Goal: Task Accomplishment & Management: Manage account settings

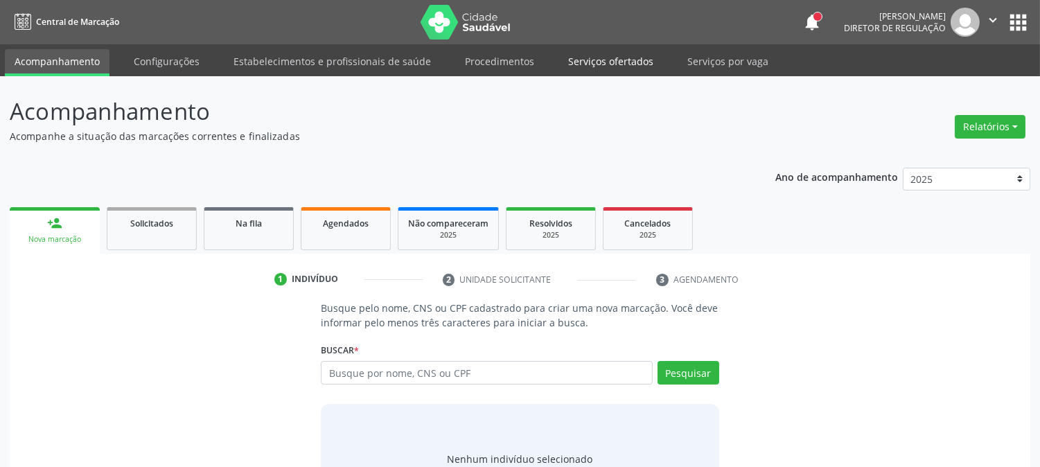
click at [581, 69] on link "Serviços ofertados" at bounding box center [611, 61] width 105 height 24
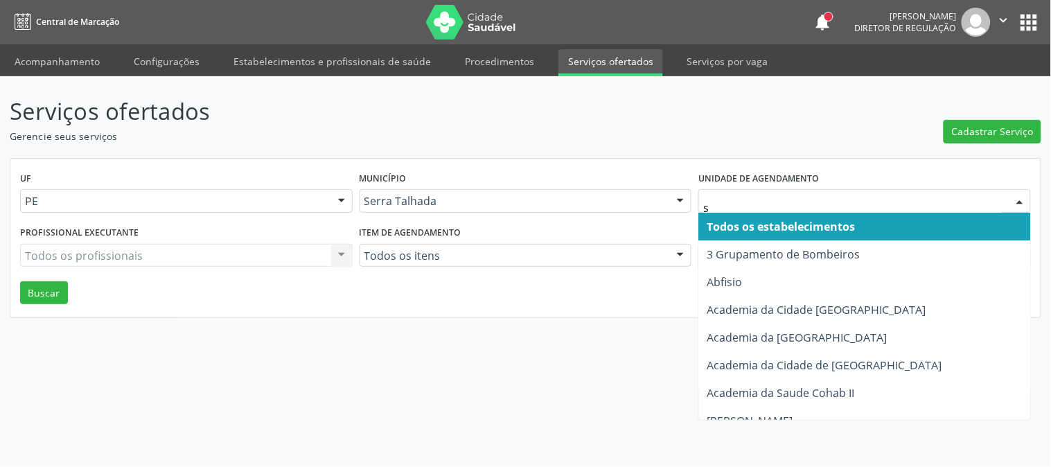
type input "s b"
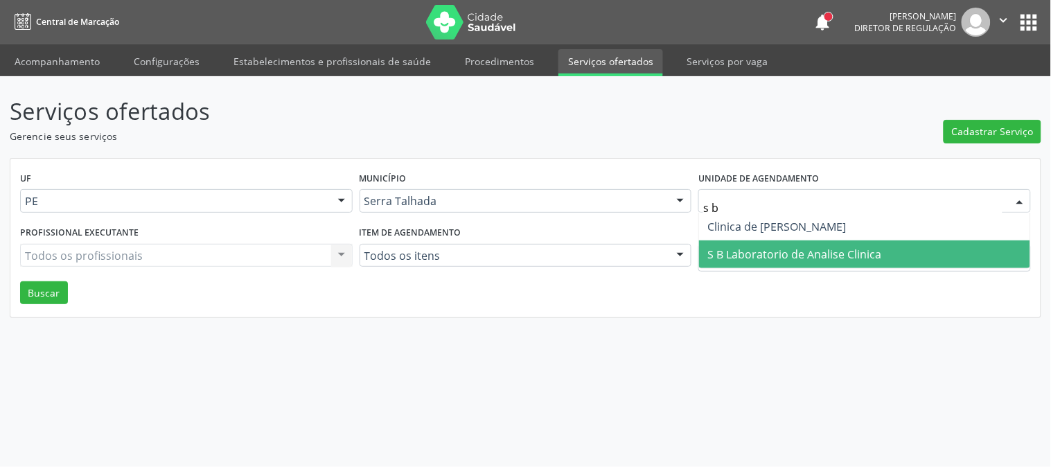
click at [801, 240] on span "S B Laboratorio de Analise Clinica" at bounding box center [864, 254] width 331 height 28
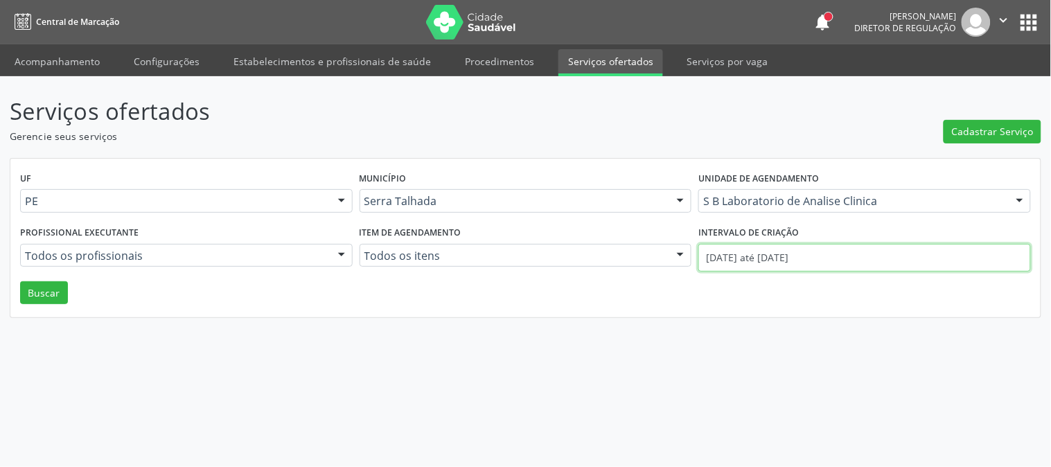
click at [778, 262] on input "[DATE] até [DATE]" at bounding box center [865, 258] width 333 height 28
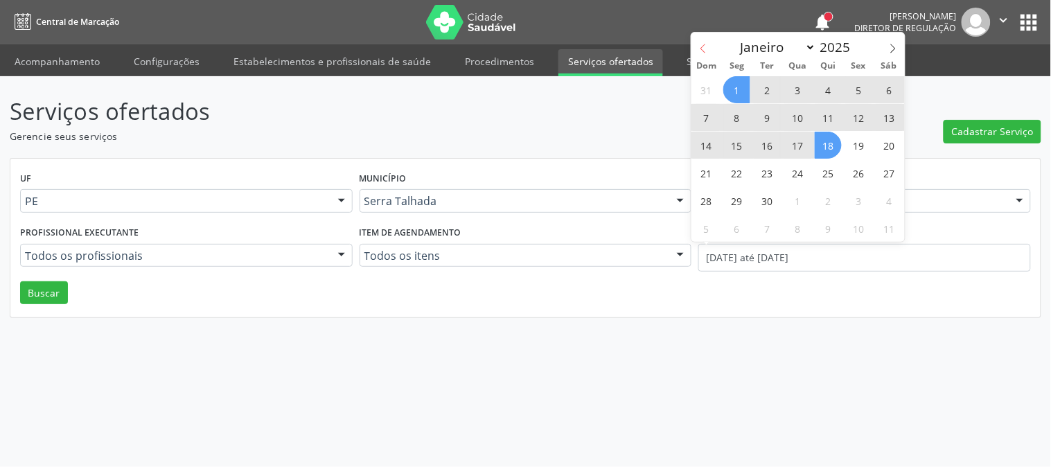
click at [701, 49] on icon at bounding box center [704, 49] width 10 height 10
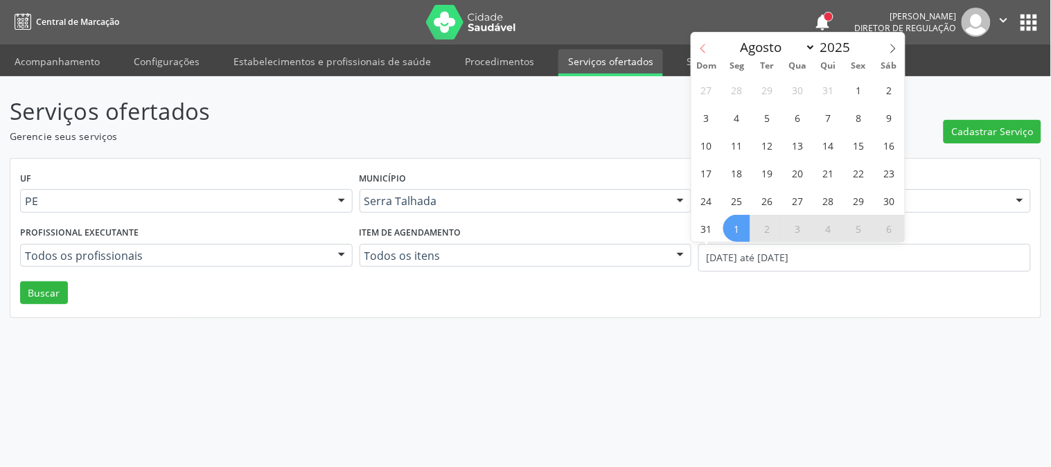
click at [701, 49] on icon at bounding box center [704, 49] width 10 height 10
select select "6"
click at [744, 154] on span "14" at bounding box center [737, 145] width 27 height 27
type input "[DATE]"
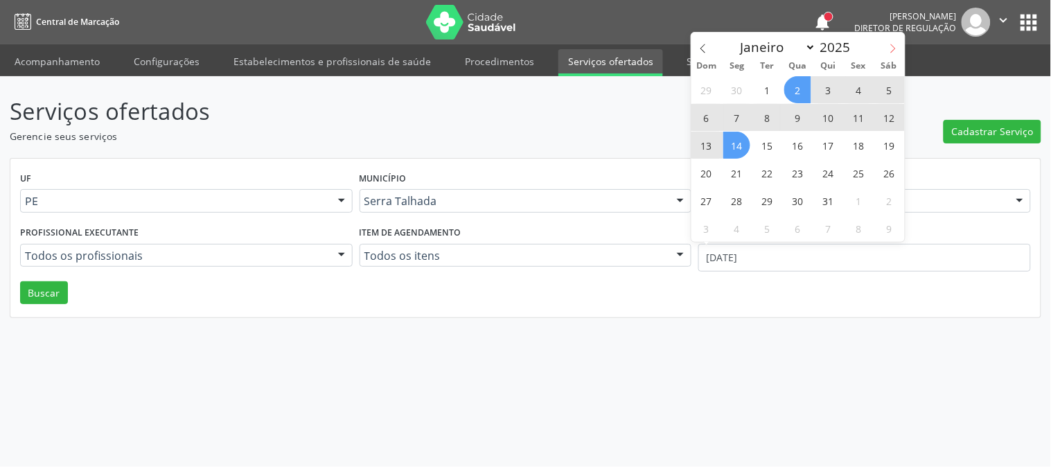
click at [890, 54] on span at bounding box center [894, 45] width 24 height 24
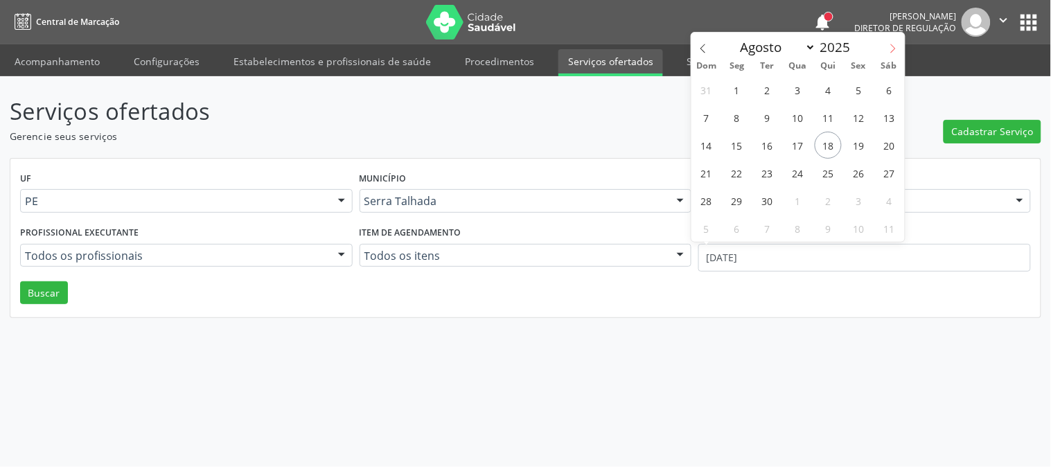
select select "8"
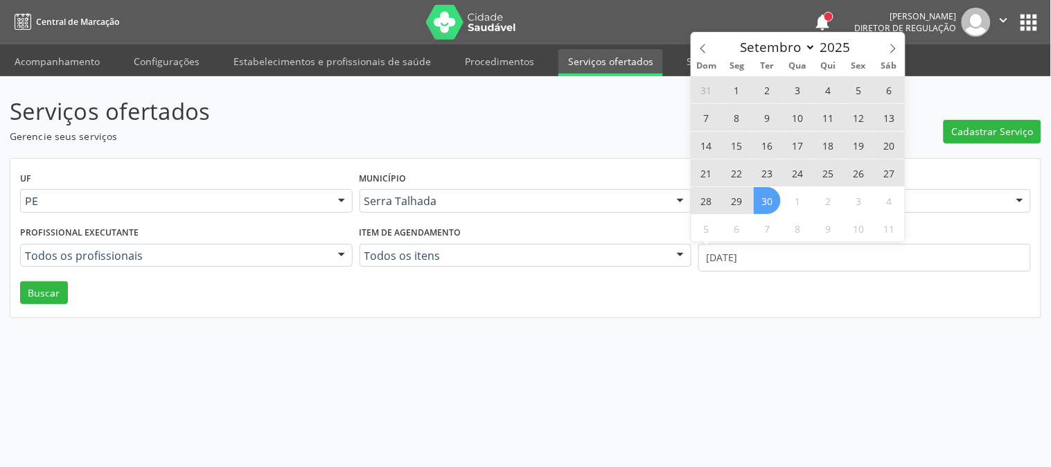
click at [754, 199] on span "30" at bounding box center [767, 200] width 27 height 27
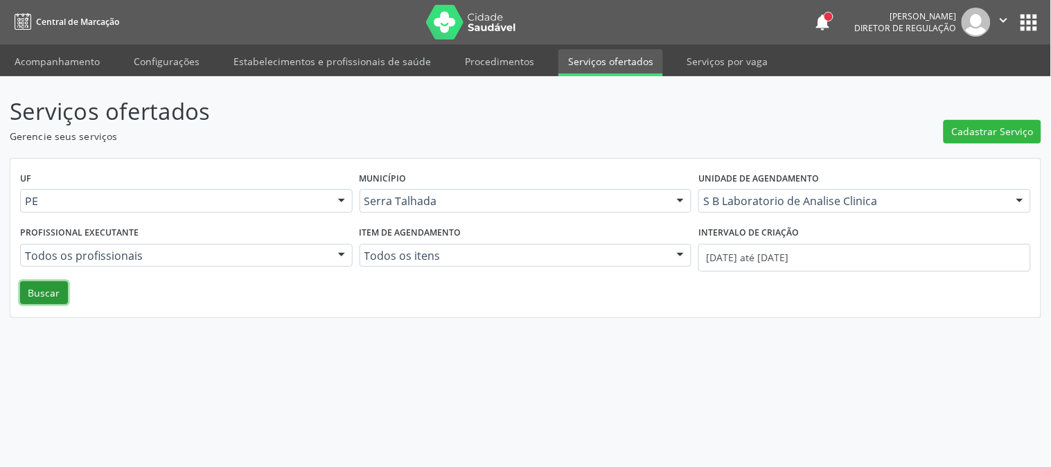
click at [28, 302] on button "Buscar" at bounding box center [44, 293] width 48 height 24
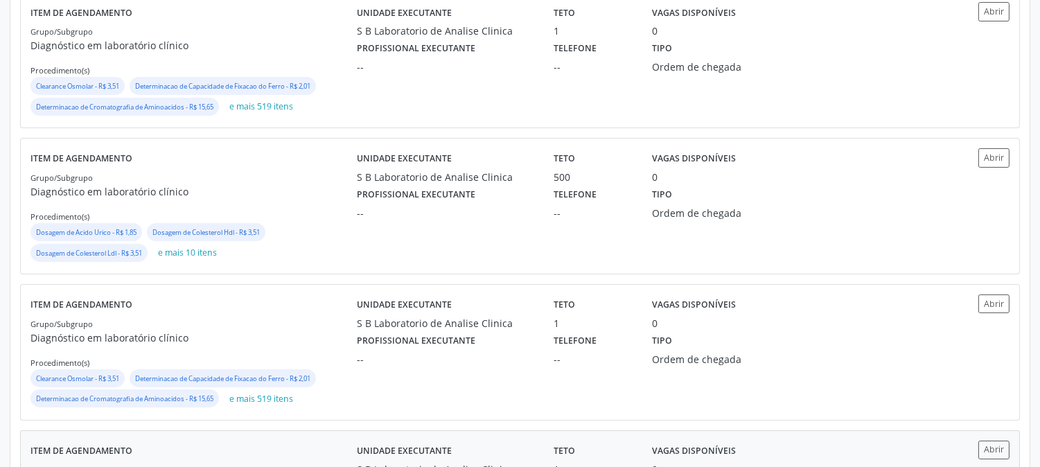
scroll to position [806, 0]
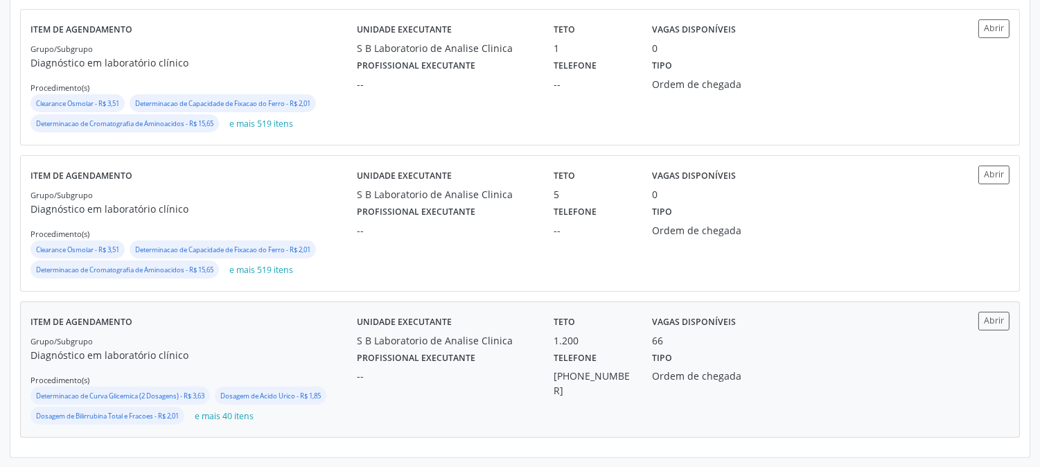
click at [269, 314] on div "Item de agendamento Grupo/Subgrupo Diagnóstico em laboratório clínico Procedime…" at bounding box center [193, 370] width 326 height 116
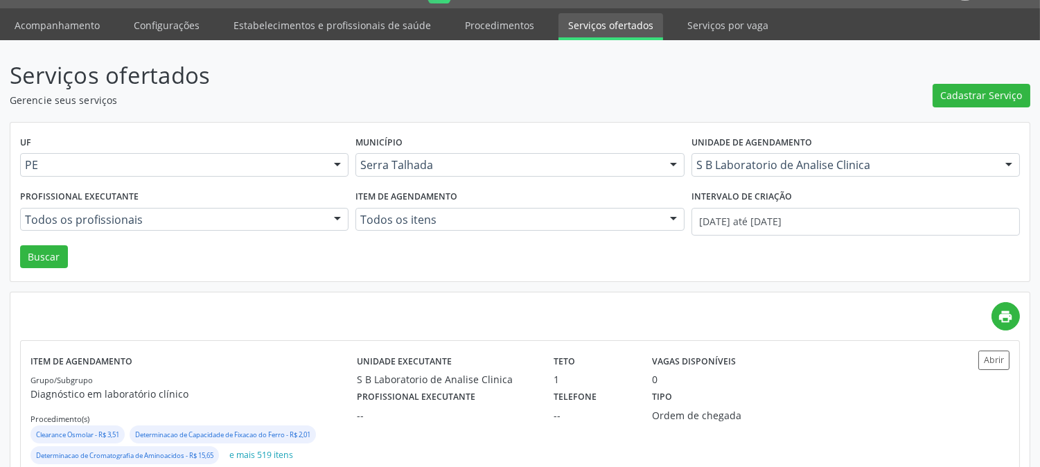
scroll to position [0, 0]
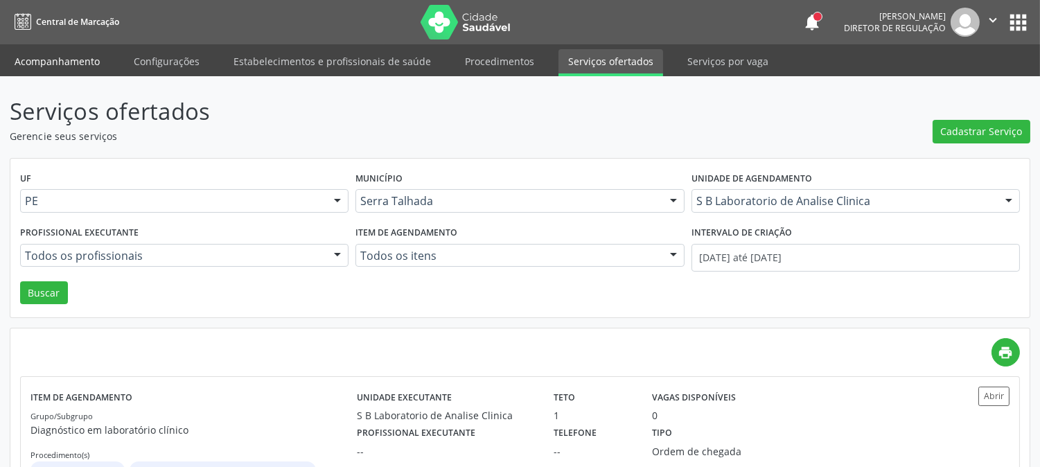
click at [79, 58] on link "Acompanhamento" at bounding box center [57, 61] width 105 height 24
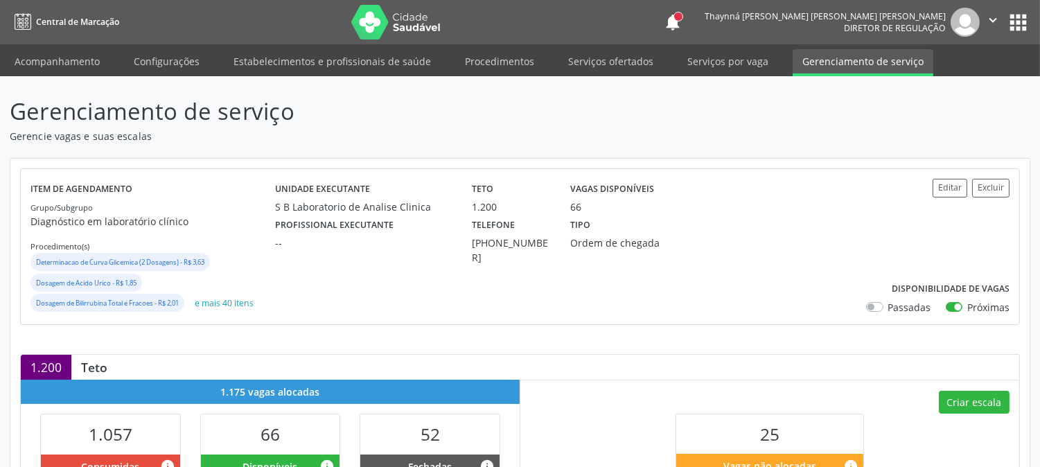
scroll to position [308, 0]
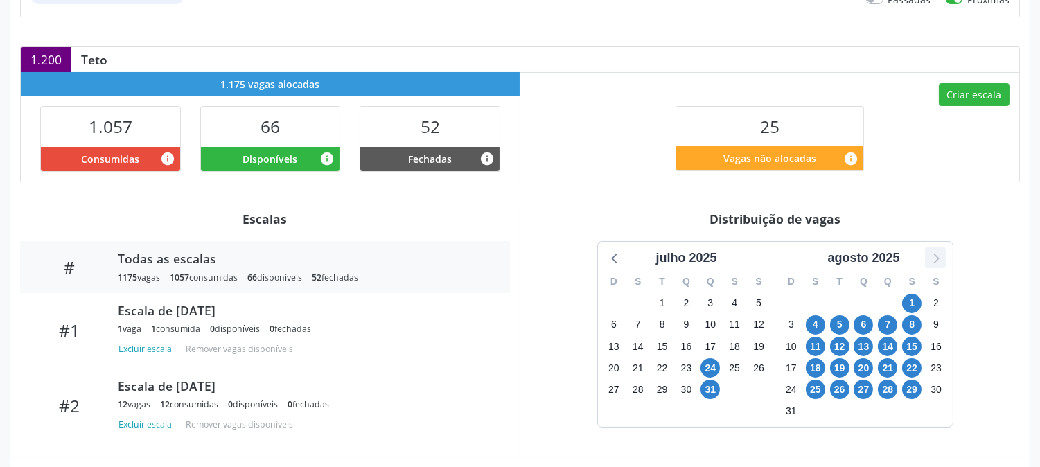
click at [943, 259] on icon at bounding box center [936, 258] width 18 height 18
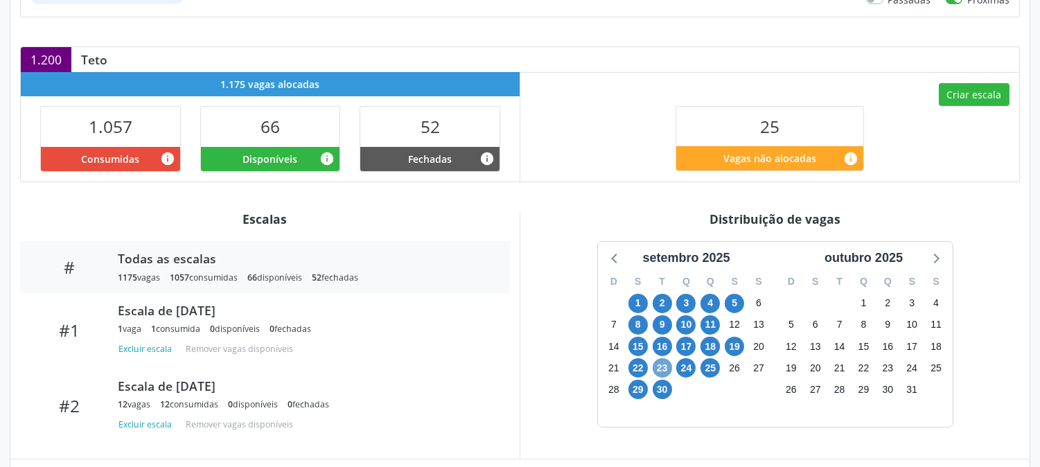
click at [662, 374] on span "23" at bounding box center [662, 367] width 19 height 19
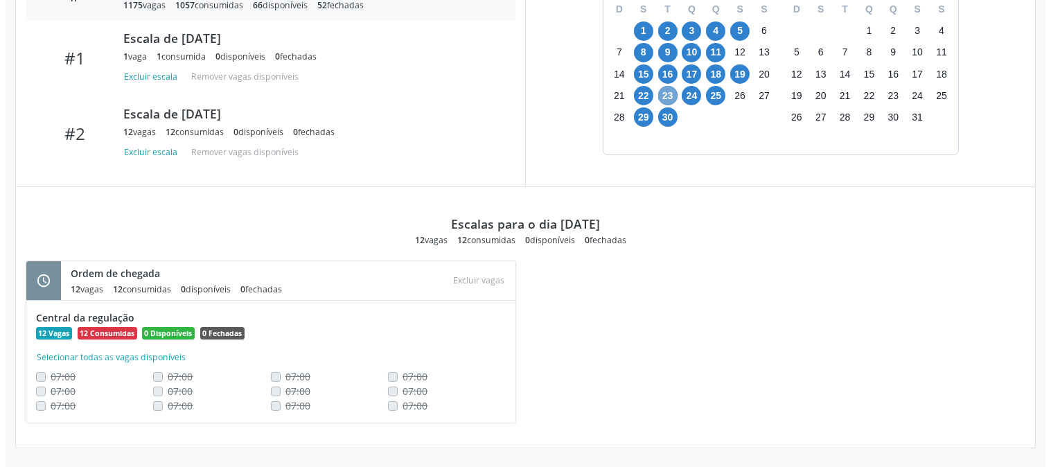
scroll to position [195, 0]
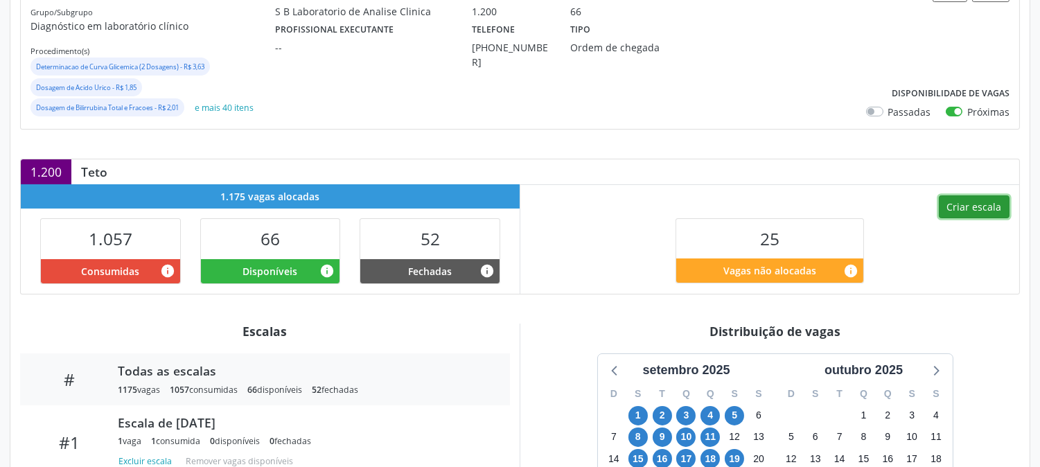
click at [961, 208] on button "Criar escala" at bounding box center [974, 207] width 71 height 24
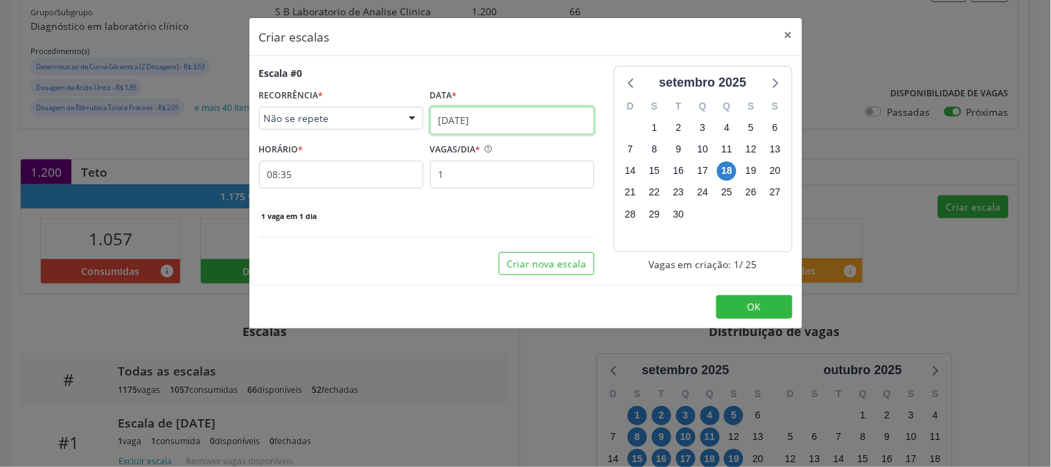
click at [517, 126] on input "18/09/2025" at bounding box center [512, 121] width 164 height 28
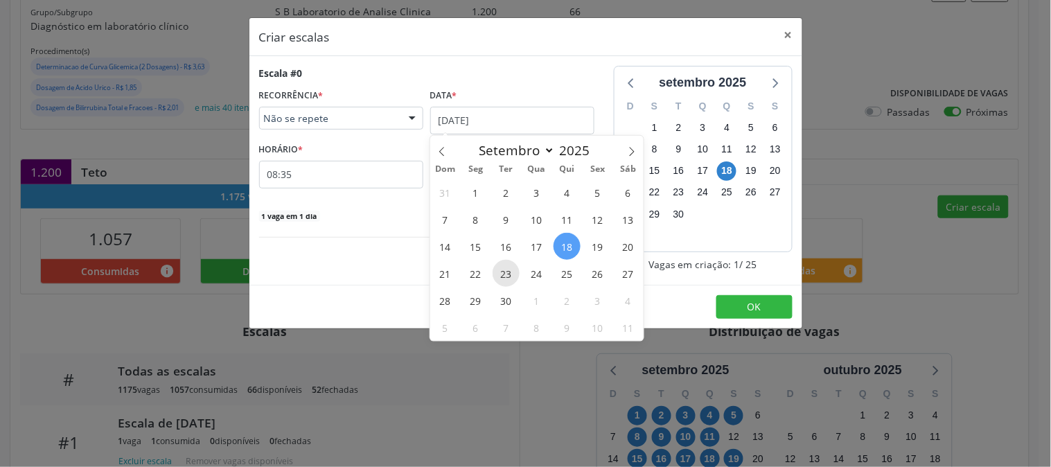
click at [508, 268] on span "23" at bounding box center [506, 273] width 27 height 27
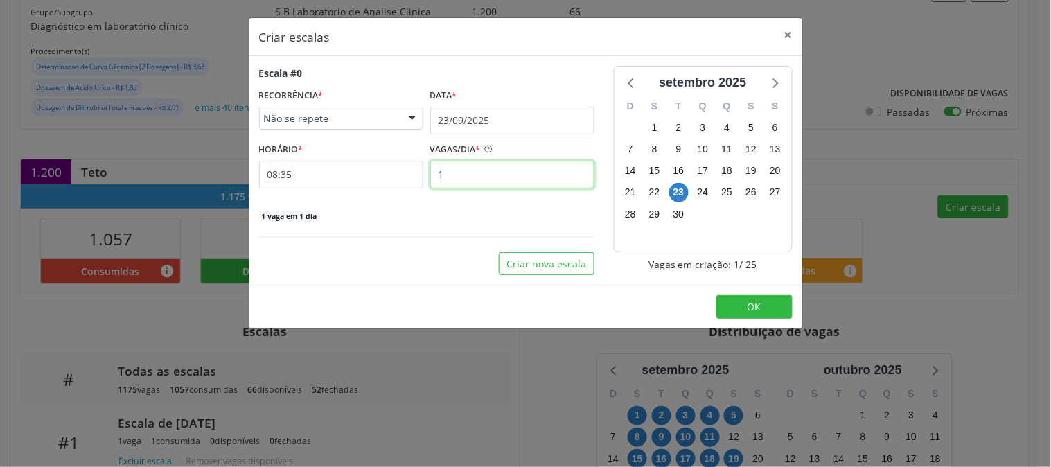
click at [502, 181] on input "1" at bounding box center [512, 175] width 164 height 28
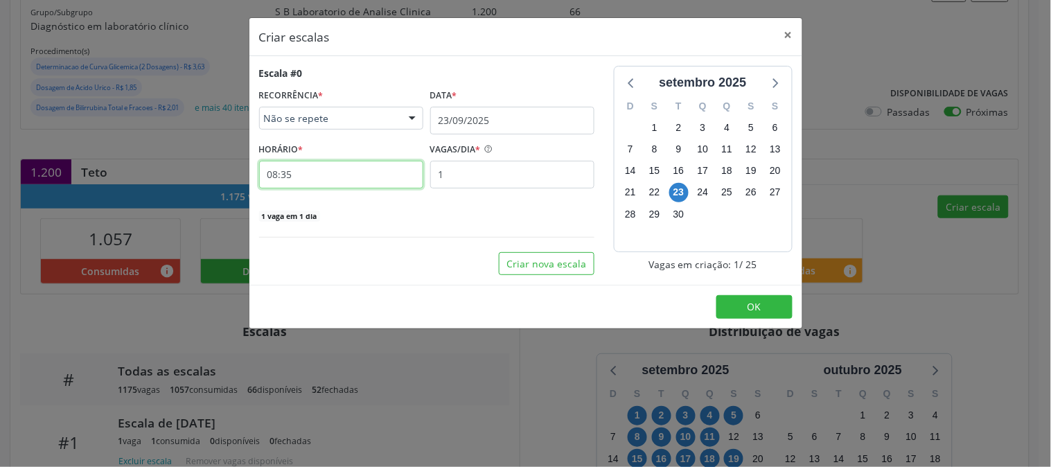
click at [349, 179] on input "08:35" at bounding box center [341, 175] width 164 height 28
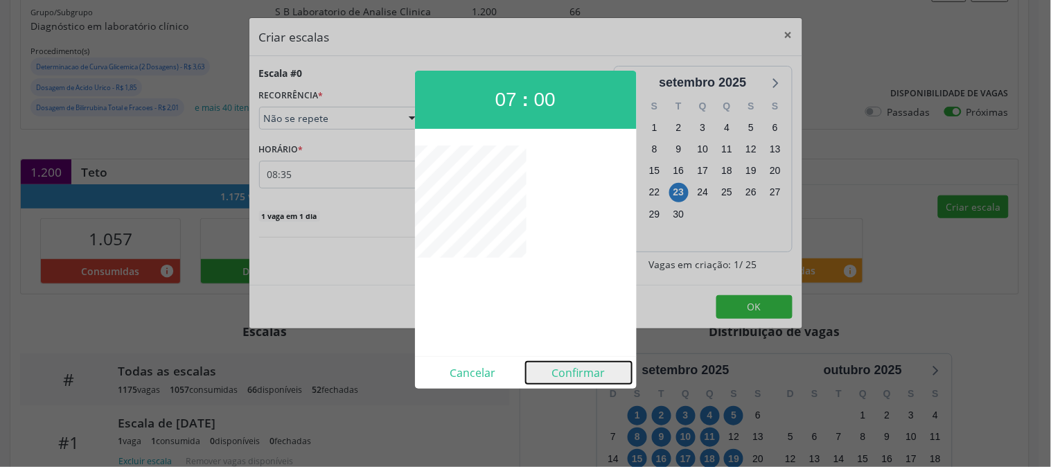
click at [570, 376] on button "Confirmar" at bounding box center [579, 373] width 106 height 22
type input "07:00"
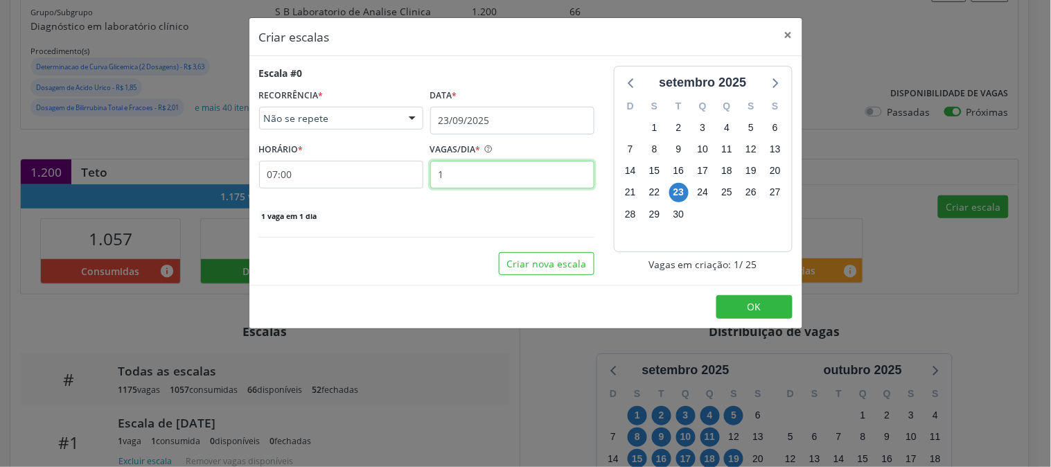
click at [509, 181] on input "1" at bounding box center [512, 175] width 164 height 28
type input "12"
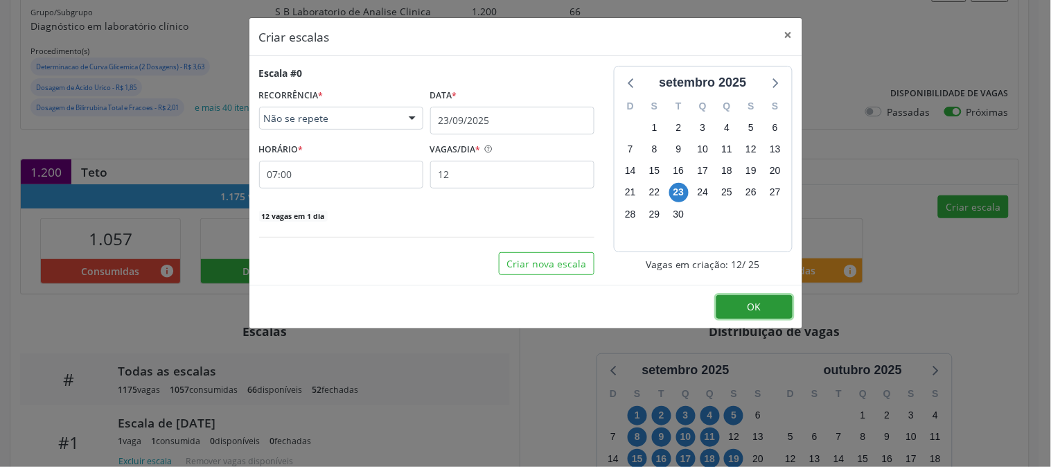
click at [761, 308] on button "OK" at bounding box center [755, 307] width 76 height 24
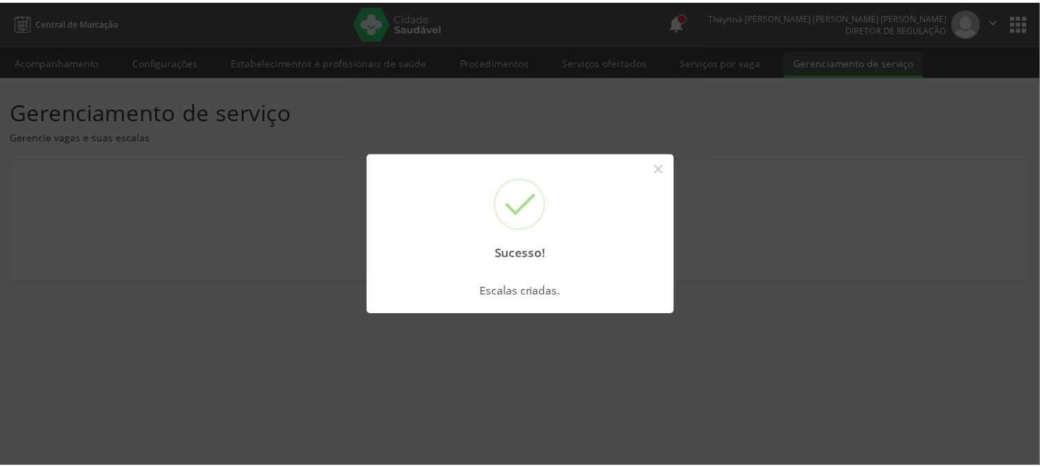
scroll to position [0, 0]
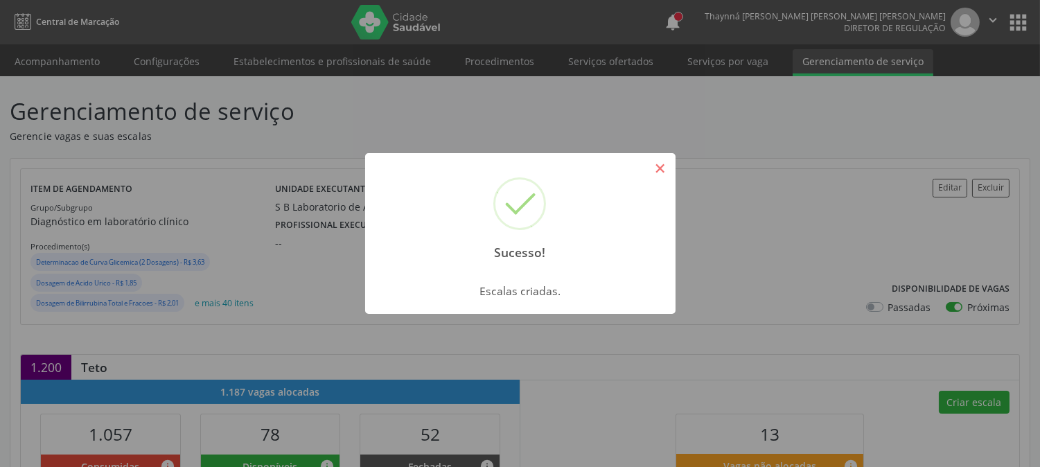
click at [654, 160] on button "×" at bounding box center [661, 169] width 24 height 24
